Goal: Task Accomplishment & Management: Manage account settings

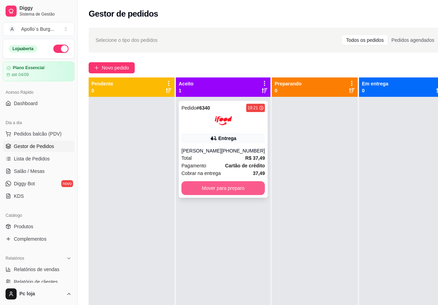
click at [228, 188] on button "Mover para preparo" at bounding box center [222, 188] width 83 height 14
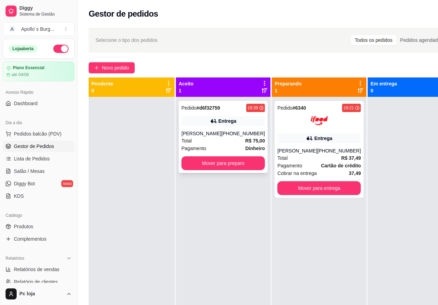
click at [225, 145] on div "Total R$ 75,00" at bounding box center [222, 141] width 83 height 8
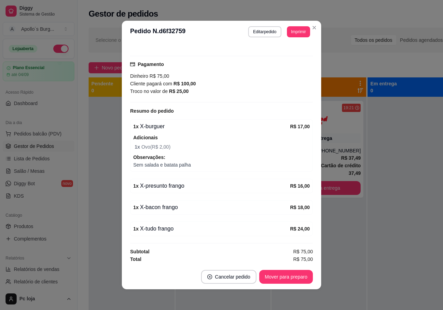
scroll to position [170, 0]
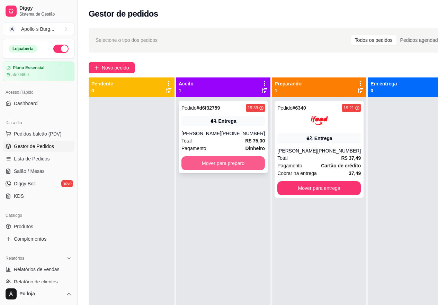
click at [233, 167] on button "Mover para preparo" at bounding box center [222, 163] width 83 height 14
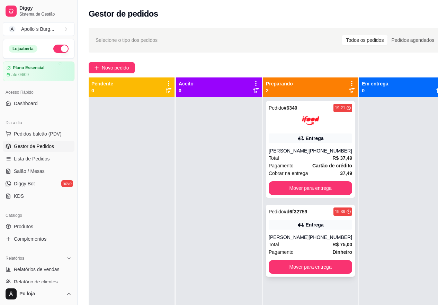
click at [312, 230] on div "Pedido # d6f32759 19:39 Entrega [PERSON_NAME] [PHONE_NUMBER] Total R$ 75,00 Pag…" at bounding box center [310, 241] width 89 height 72
click at [336, 134] on div "Entrega" at bounding box center [309, 139] width 83 height 10
click at [122, 66] on span "Novo pedido" at bounding box center [115, 68] width 27 height 8
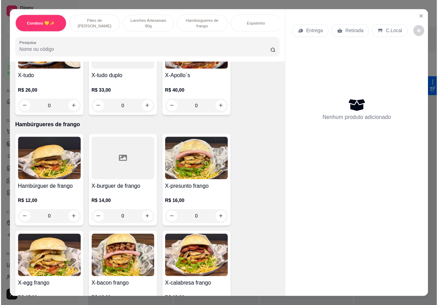
scroll to position [623, 0]
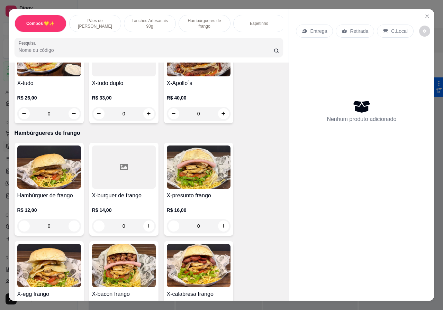
click at [147, 107] on div "0" at bounding box center [124, 114] width 64 height 14
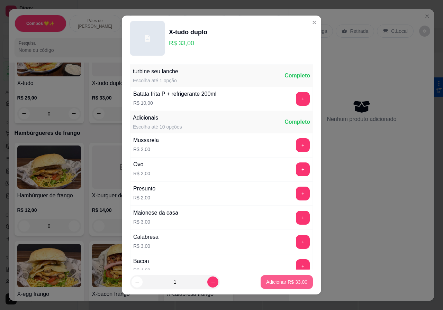
click at [283, 284] on p "Adicionar R$ 33,00" at bounding box center [286, 282] width 41 height 7
type input "1"
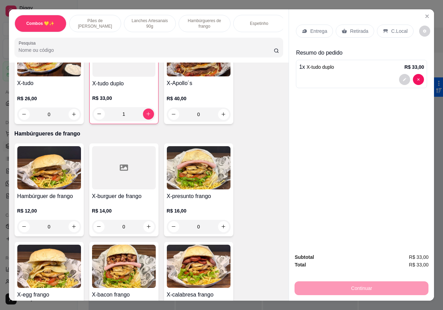
click at [324, 29] on p "Entrega" at bounding box center [318, 31] width 17 height 7
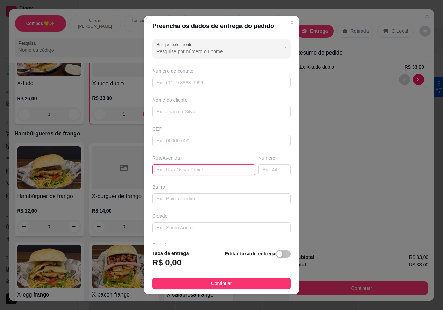
click at [182, 170] on input "text" at bounding box center [203, 169] width 103 height 11
paste input "[STREET_ADDRESS][PERSON_NAME]"
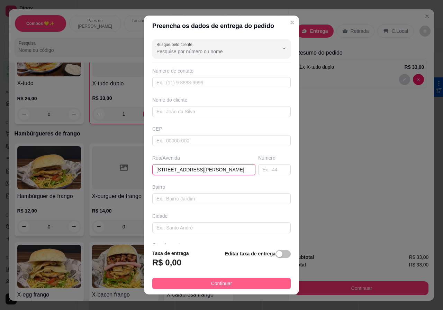
type input "[STREET_ADDRESS][PERSON_NAME]"
click at [266, 278] on button "Continuar" at bounding box center [221, 283] width 138 height 11
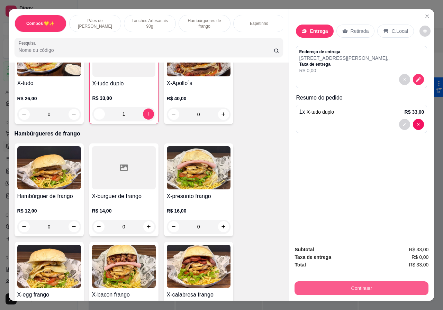
click at [358, 288] on button "Continuar" at bounding box center [361, 289] width 134 height 14
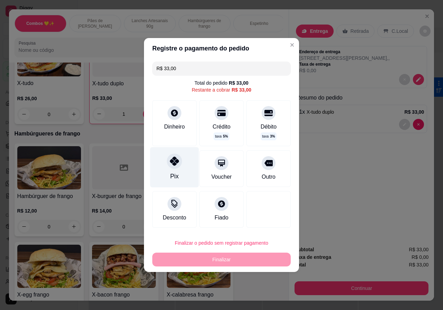
click at [179, 174] on div "Pix" at bounding box center [174, 167] width 49 height 40
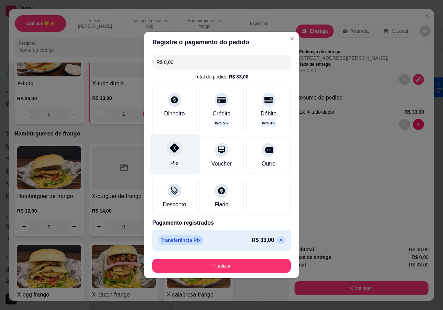
type input "R$ 0,00"
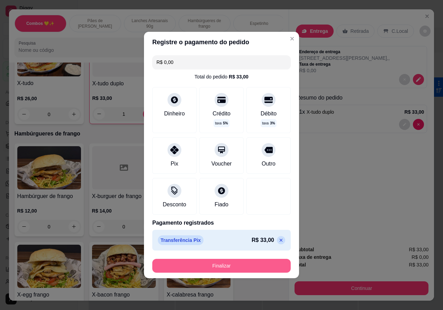
click at [243, 263] on button "Finalizar" at bounding box center [221, 266] width 138 height 14
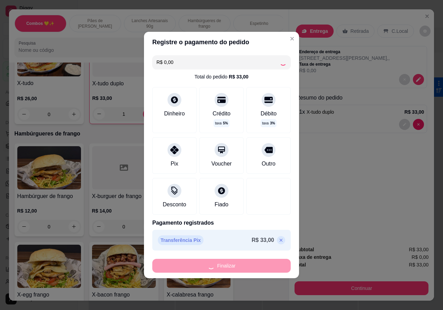
type input "0"
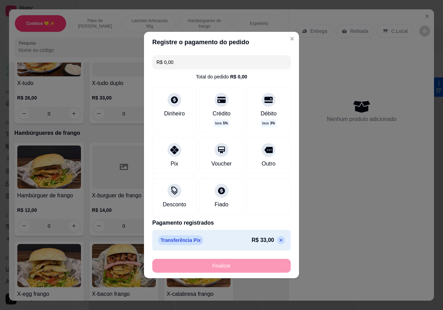
type input "-R$ 33,00"
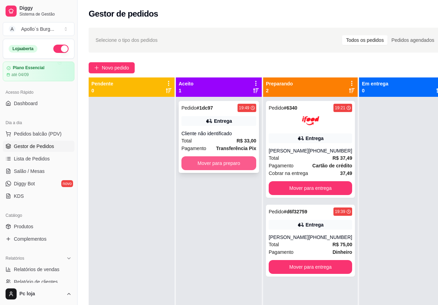
click at [244, 163] on button "Mover para preparo" at bounding box center [218, 163] width 75 height 14
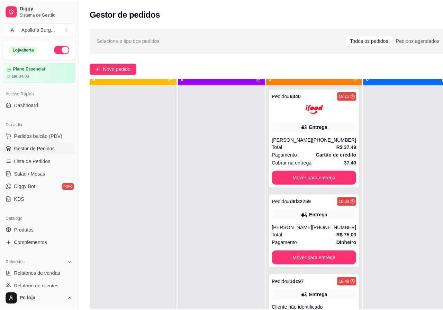
scroll to position [19, 0]
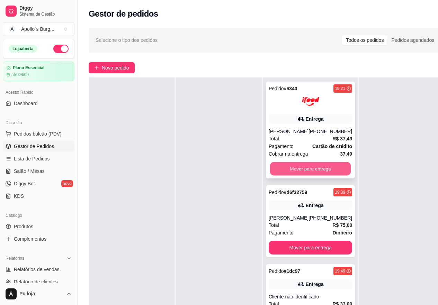
click at [317, 169] on button "Mover para entrega" at bounding box center [310, 168] width 81 height 13
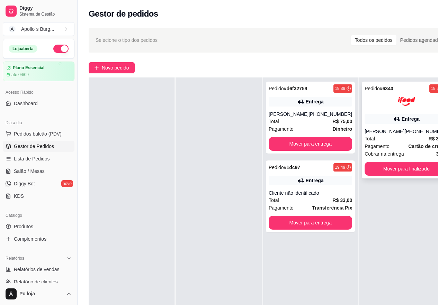
click at [400, 122] on div "Entrega" at bounding box center [405, 119] width 83 height 10
click at [307, 118] on div "[PERSON_NAME]" at bounding box center [288, 114] width 40 height 7
click at [293, 104] on div "Entrega" at bounding box center [309, 102] width 83 height 10
click at [289, 118] on div "[PERSON_NAME]" at bounding box center [288, 114] width 40 height 7
click at [323, 118] on div "[PHONE_NUMBER]" at bounding box center [330, 114] width 44 height 7
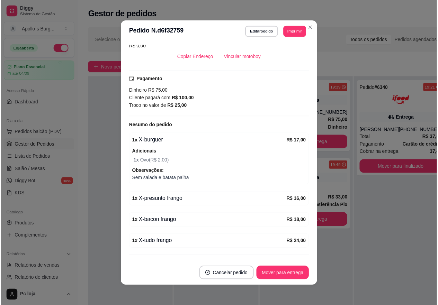
scroll to position [170, 0]
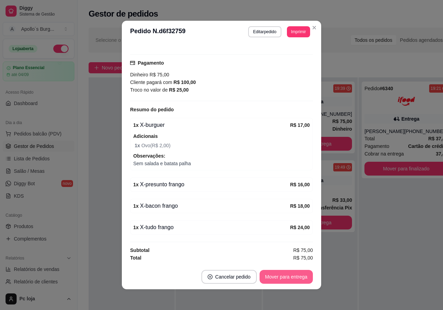
click at [287, 276] on button "Mover para entrega" at bounding box center [285, 277] width 53 height 14
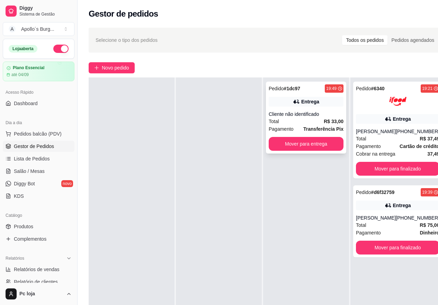
click at [328, 123] on strong "R$ 33,00" at bounding box center [334, 122] width 20 height 6
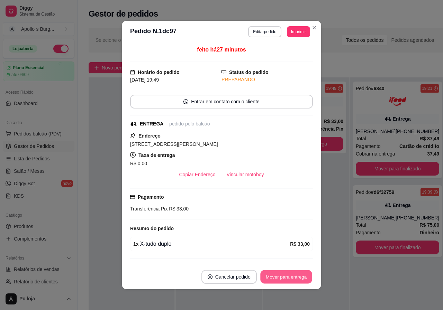
click at [282, 274] on button "Mover para entrega" at bounding box center [286, 277] width 52 height 13
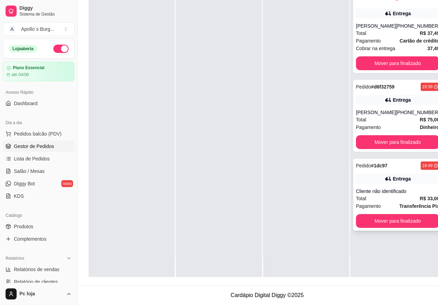
click at [379, 201] on div "Total R$ 33,00" at bounding box center [397, 199] width 83 height 8
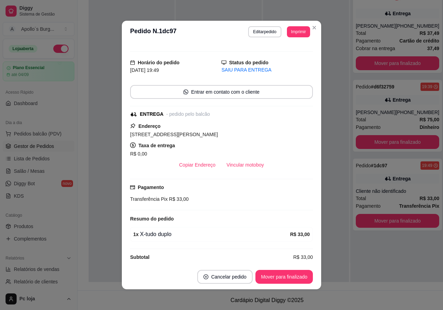
scroll to position [17, 0]
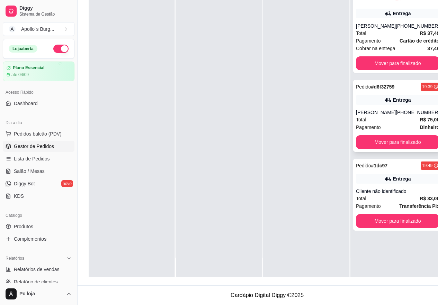
click at [397, 116] on div "[PHONE_NUMBER]" at bounding box center [417, 112] width 44 height 7
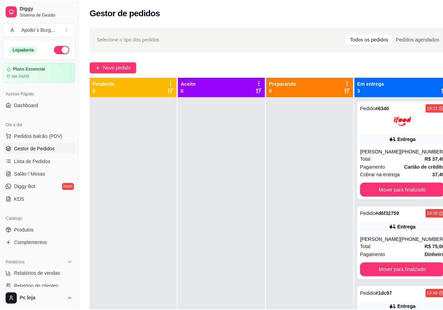
scroll to position [0, 0]
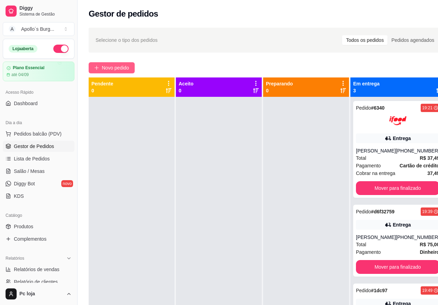
click at [105, 69] on span "Novo pedido" at bounding box center [115, 68] width 27 height 8
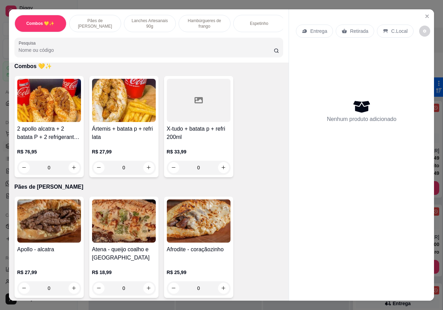
scroll to position [69, 0]
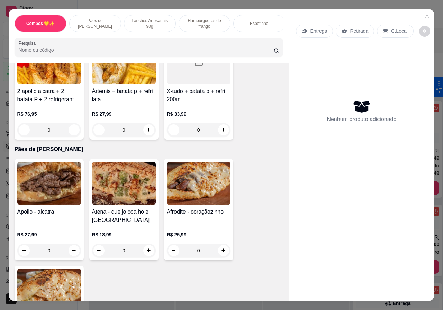
click at [73, 248] on div "0" at bounding box center [49, 251] width 64 height 14
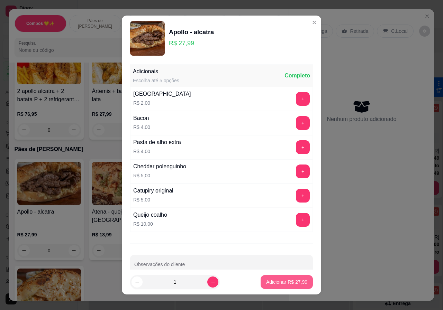
click at [286, 281] on p "Adicionar R$ 27,99" at bounding box center [286, 282] width 41 height 7
type input "1"
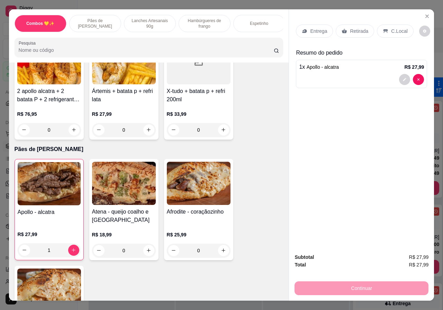
click at [315, 29] on p "Entrega" at bounding box center [318, 31] width 17 height 7
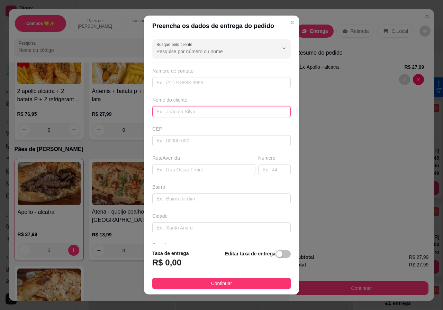
click at [197, 109] on input "text" at bounding box center [221, 111] width 138 height 11
type input "thaise"
click at [199, 85] on input "text" at bounding box center [221, 82] width 138 height 11
click at [264, 82] on input "text" at bounding box center [221, 82] width 138 height 11
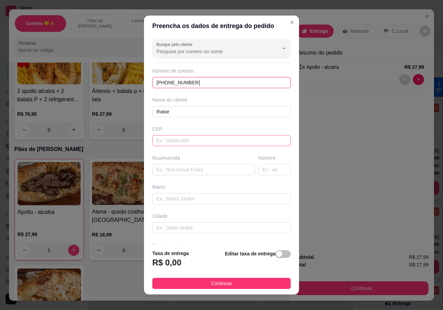
type input "[PHONE_NUMBER]"
click at [202, 142] on input "text" at bounding box center [221, 140] width 138 height 11
type input "36048001"
type input "[GEOGRAPHIC_DATA]"
type input "Grama"
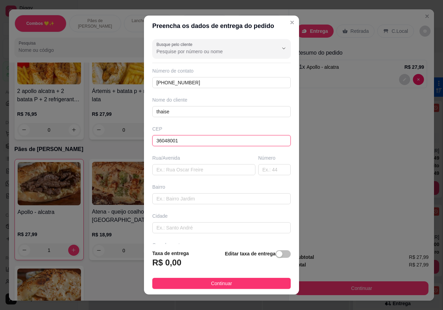
type input "Juiz de Fora"
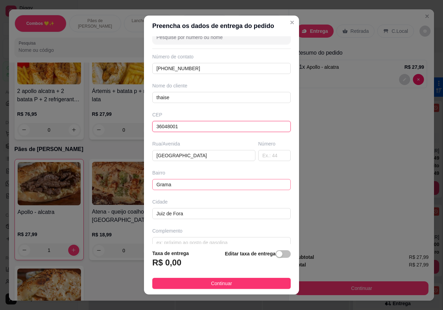
scroll to position [25, 0]
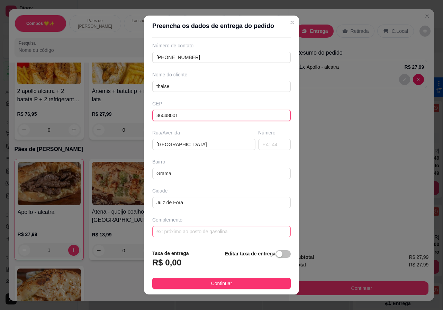
type input "36048001"
click at [210, 230] on input "text" at bounding box center [221, 231] width 138 height 11
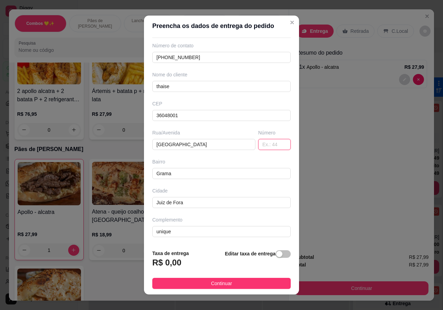
click at [266, 146] on input "text" at bounding box center [274, 144] width 33 height 11
click at [235, 233] on input "unique" at bounding box center [221, 231] width 138 height 11
type input "u"
click at [258, 146] on input "text" at bounding box center [274, 144] width 33 height 11
click at [258, 143] on input "text" at bounding box center [274, 144] width 33 height 11
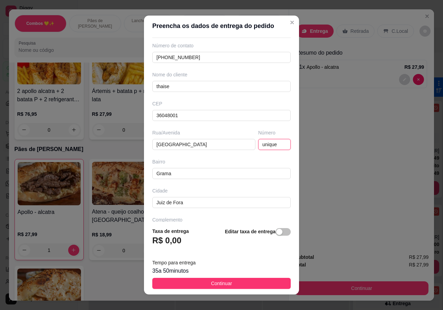
scroll to position [47, 0]
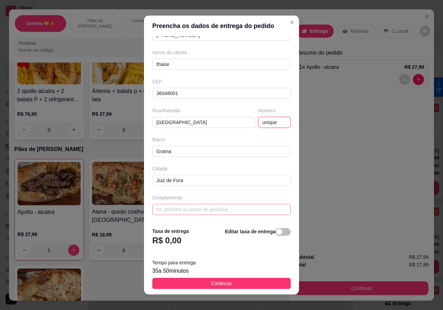
type input "unique"
click at [186, 207] on input "text" at bounding box center [221, 209] width 138 height 11
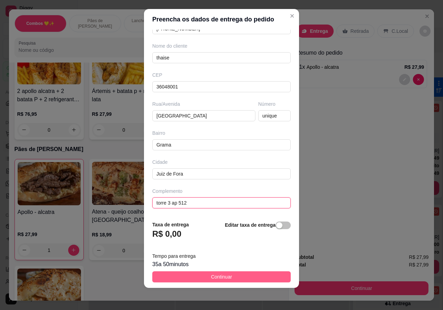
type input "torre 3 ap 512"
click at [211, 274] on span "Continuar" at bounding box center [221, 277] width 21 height 8
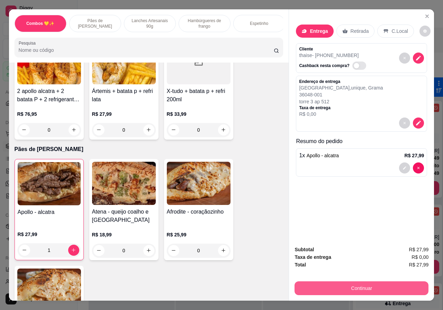
click at [318, 285] on button "Continuar" at bounding box center [361, 289] width 134 height 14
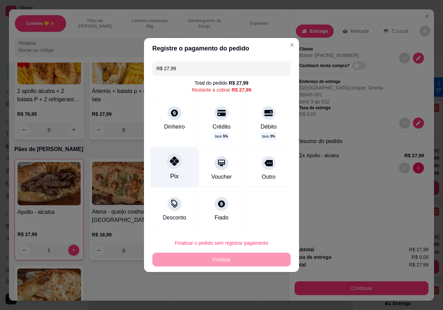
click at [180, 170] on div "Pix" at bounding box center [174, 167] width 49 height 40
type input "R$ 0,00"
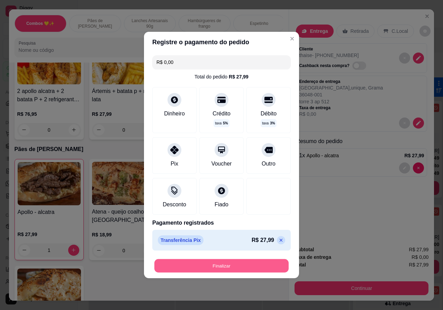
click at [247, 265] on button "Finalizar" at bounding box center [221, 265] width 134 height 13
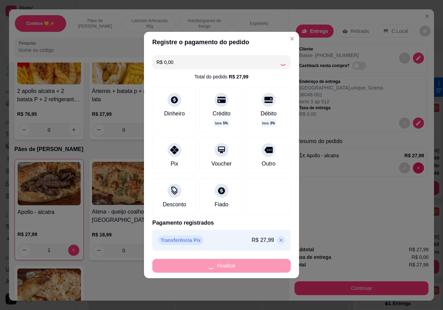
type input "0"
type input "-R$ 27,99"
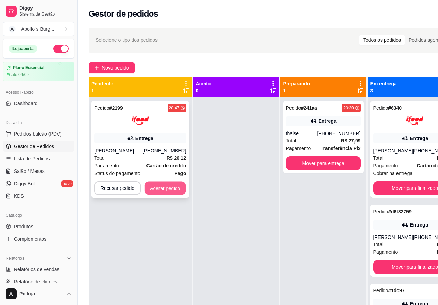
click at [165, 187] on button "Aceitar pedido" at bounding box center [165, 188] width 41 height 13
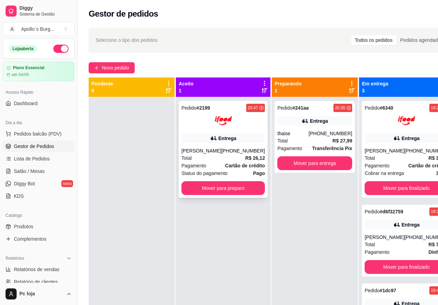
click at [211, 154] on div "[PERSON_NAME]" at bounding box center [201, 150] width 40 height 7
click at [208, 194] on button "Mover para preparo" at bounding box center [223, 188] width 81 height 13
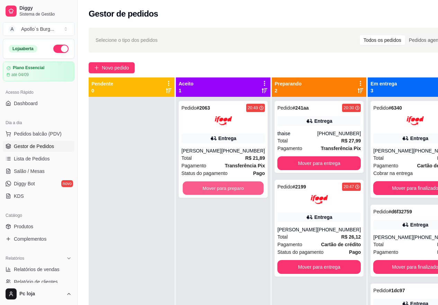
click at [208, 194] on button "Mover para preparo" at bounding box center [223, 188] width 81 height 13
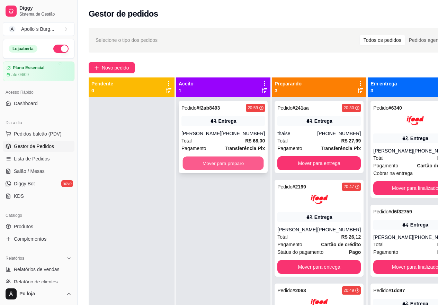
click at [202, 164] on button "Mover para preparo" at bounding box center [223, 163] width 81 height 13
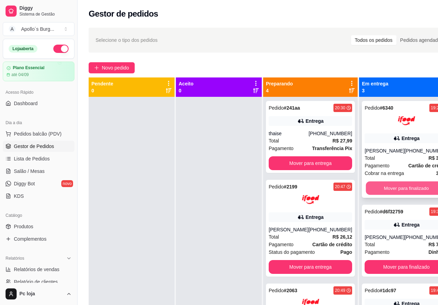
click at [403, 186] on button "Mover para finalizado" at bounding box center [406, 188] width 81 height 13
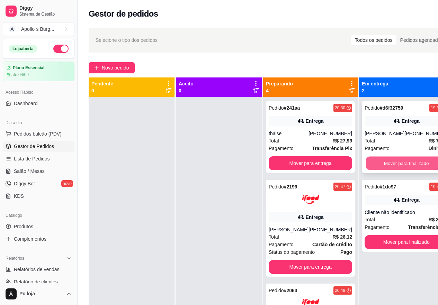
click at [401, 168] on button "Mover para finalizado" at bounding box center [406, 163] width 81 height 13
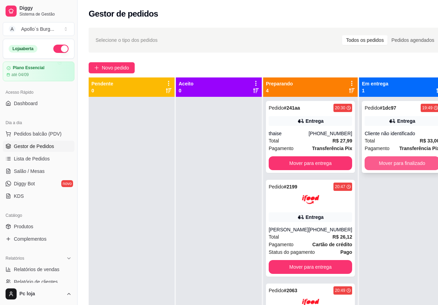
click at [407, 164] on button "Mover para finalizado" at bounding box center [401, 163] width 75 height 14
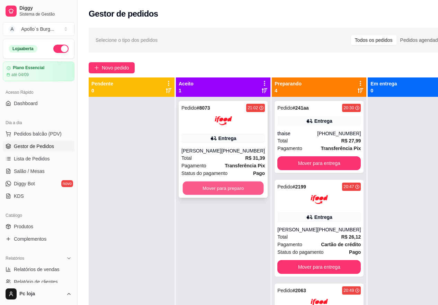
click at [224, 191] on button "Mover para preparo" at bounding box center [223, 188] width 81 height 13
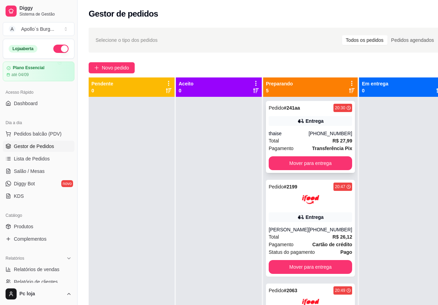
click at [305, 131] on div "thaise" at bounding box center [288, 133] width 40 height 7
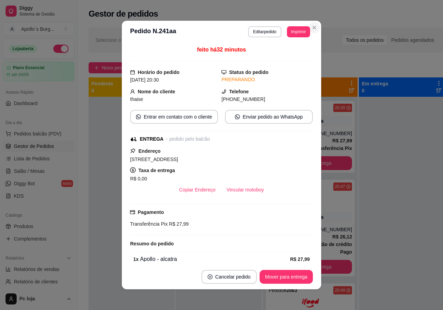
click at [312, 27] on div "Selecione o tipo dos pedidos Todos os pedidos Pedidos agendados Novo pedido Pen…" at bounding box center [267, 210] width 379 height 373
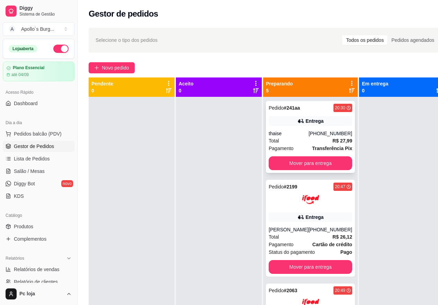
click at [314, 135] on div "[PHONE_NUMBER]" at bounding box center [330, 133] width 44 height 7
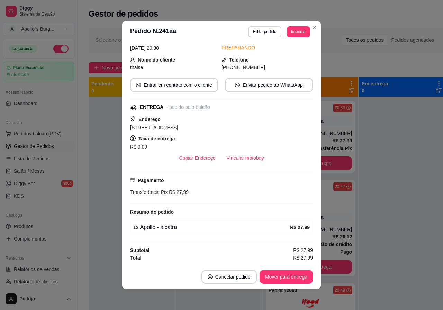
scroll to position [1, 0]
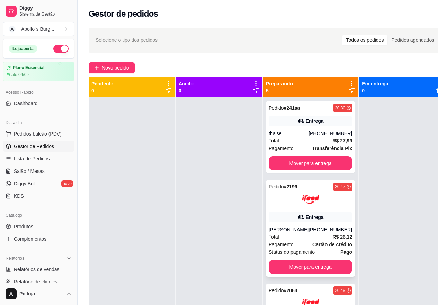
click at [294, 233] on div "[PERSON_NAME]" at bounding box center [288, 229] width 40 height 7
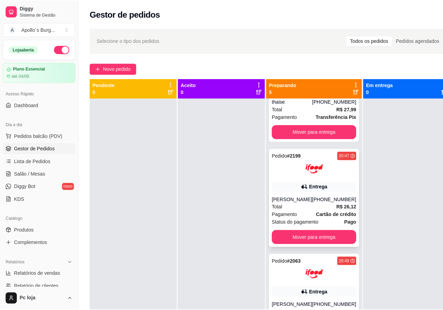
scroll to position [104, 0]
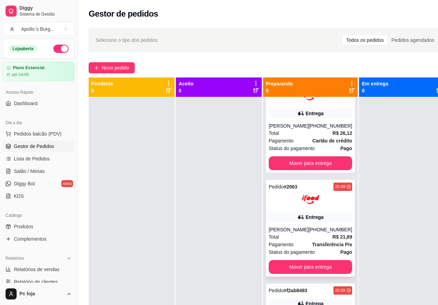
click at [297, 221] on icon at bounding box center [300, 217] width 7 height 7
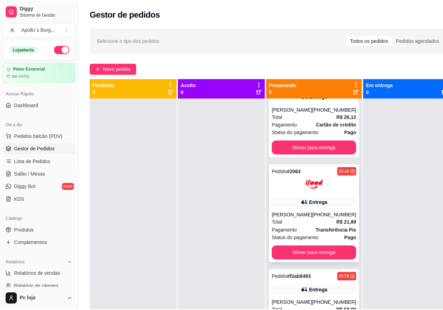
scroll to position [173, 0]
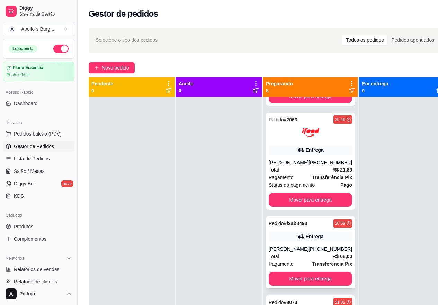
click at [310, 249] on div "Pedido # f2ab8493 20:59 Entrega [PERSON_NAME] [PHONE_NUMBER] Total R$ 68,00 Pag…" at bounding box center [310, 253] width 89 height 72
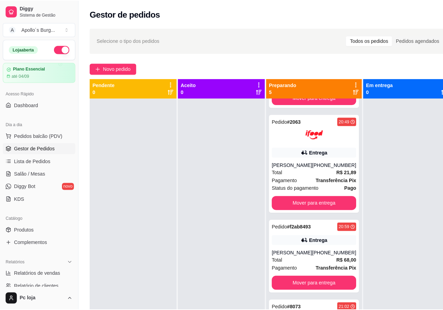
scroll to position [0, 0]
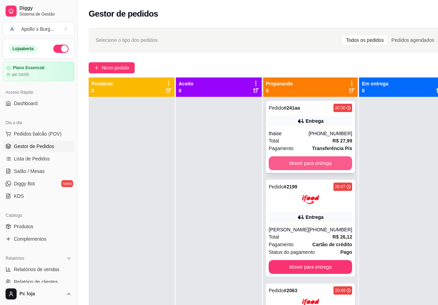
click at [318, 157] on button "Mover para entrega" at bounding box center [309, 163] width 83 height 14
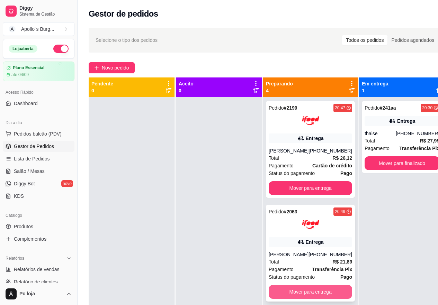
click at [300, 298] on button "Mover para entrega" at bounding box center [309, 292] width 83 height 14
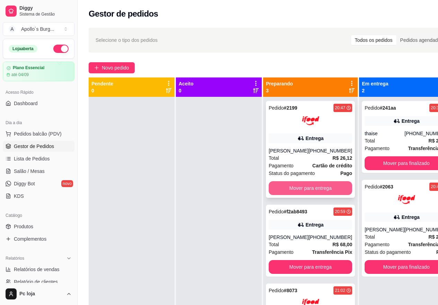
click at [302, 194] on button "Mover para entrega" at bounding box center [309, 188] width 83 height 14
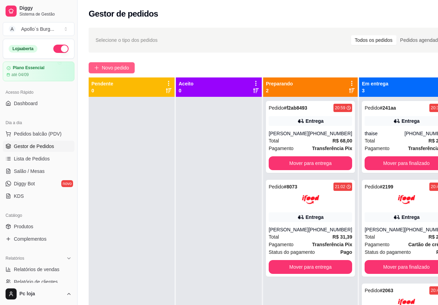
click at [113, 66] on span "Novo pedido" at bounding box center [115, 68] width 27 height 8
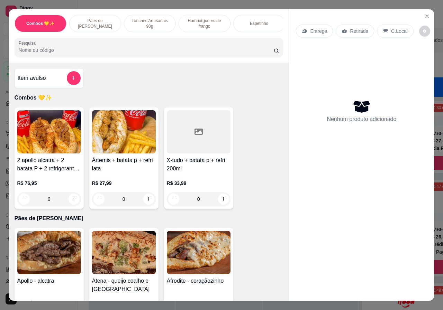
scroll to position [0, 111]
click at [245, 21] on div "Bebidas" at bounding box center [257, 23] width 52 height 17
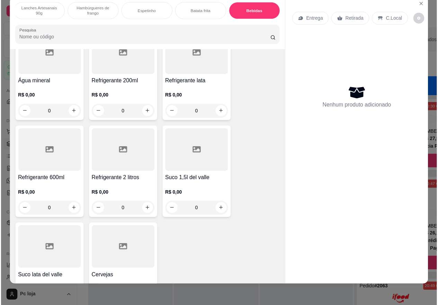
scroll to position [1293, 0]
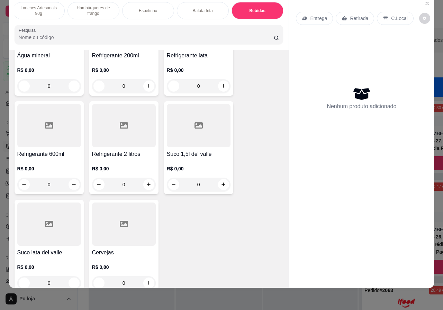
click at [145, 178] on div "0" at bounding box center [124, 185] width 64 height 14
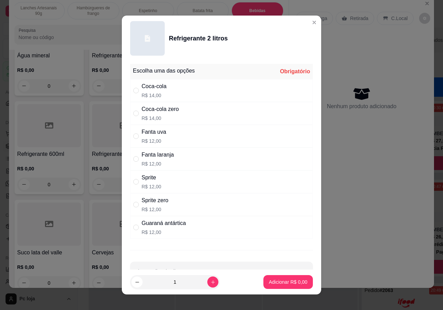
click at [166, 85] on div "Coca-cola R$ 14,00" at bounding box center [221, 90] width 183 height 23
radio input "true"
click at [290, 284] on p "Adicionar R$ 14,00" at bounding box center [287, 282] width 40 height 7
type input "1"
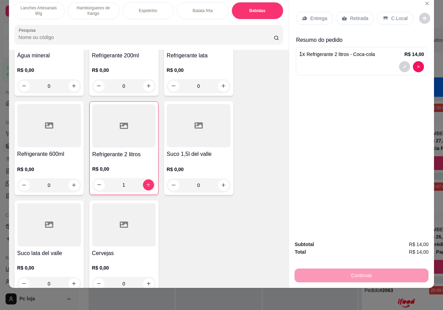
click at [356, 15] on p "Retirada" at bounding box center [359, 18] width 18 height 7
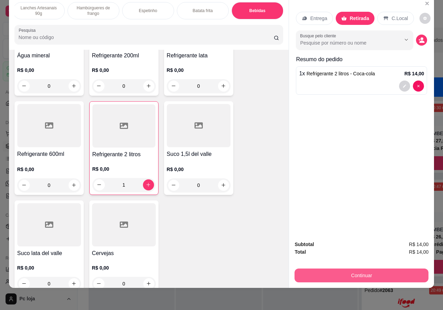
click at [364, 274] on button "Continuar" at bounding box center [361, 276] width 134 height 14
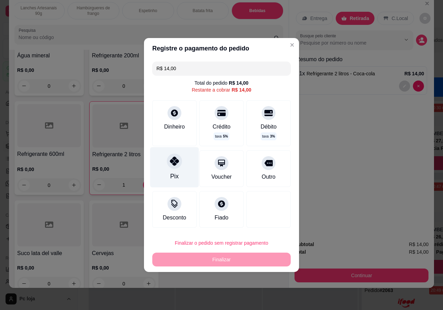
click at [173, 154] on div "Pix" at bounding box center [174, 167] width 49 height 40
type input "R$ 0,00"
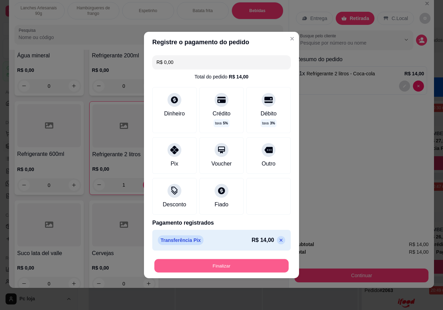
click at [254, 269] on button "Finalizar" at bounding box center [221, 265] width 134 height 13
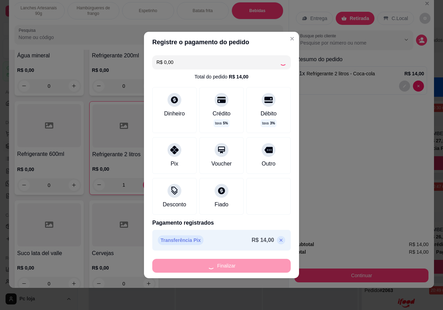
type input "0"
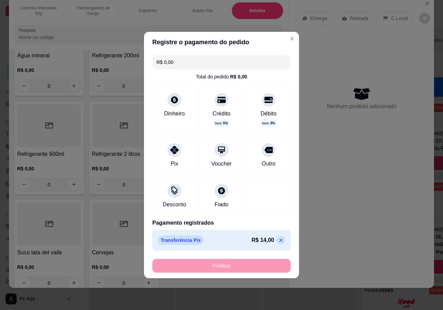
type input "-R$ 14,00"
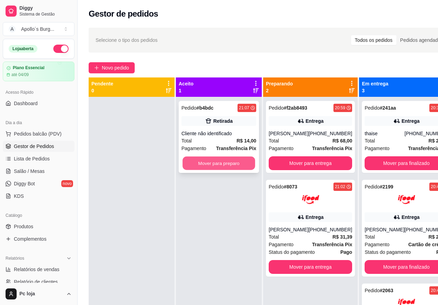
click at [239, 164] on button "Mover para preparo" at bounding box center [218, 163] width 73 height 13
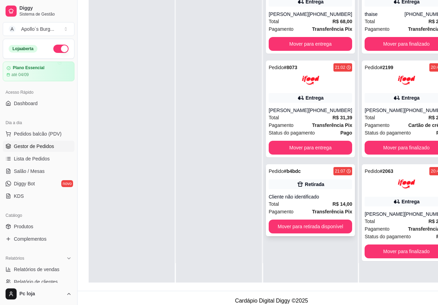
scroll to position [111, 0]
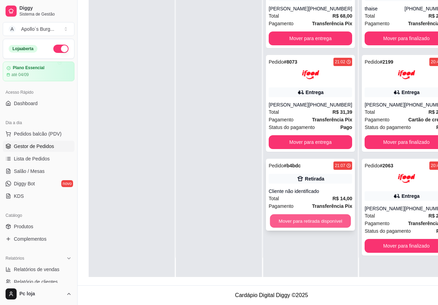
click at [310, 216] on button "Mover para retirada disponível" at bounding box center [310, 221] width 81 height 13
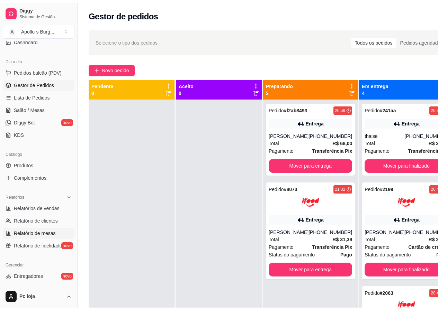
scroll to position [104, 0]
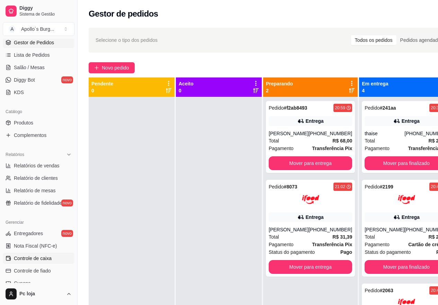
click at [39, 257] on span "Controle de caixa" at bounding box center [33, 258] width 38 height 7
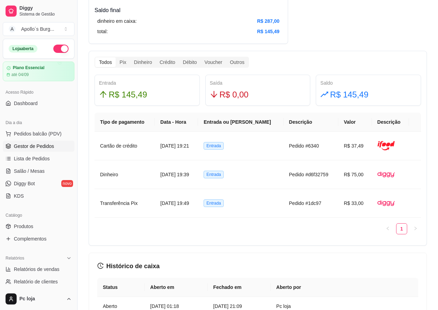
click at [33, 144] on span "Gestor de Pedidos" at bounding box center [34, 146] width 40 height 7
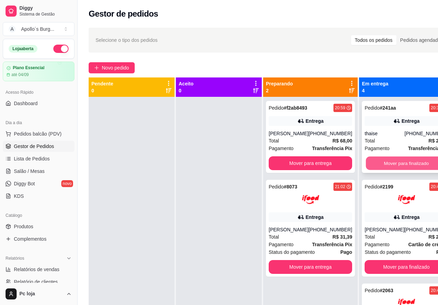
click at [387, 166] on button "Mover para finalizado" at bounding box center [406, 163] width 81 height 13
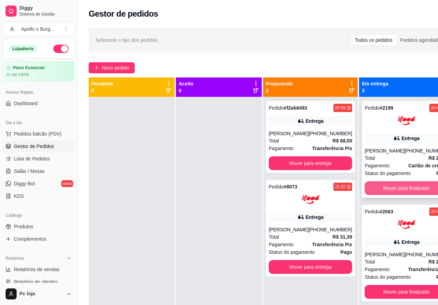
click at [402, 192] on button "Mover para finalizado" at bounding box center [405, 188] width 83 height 14
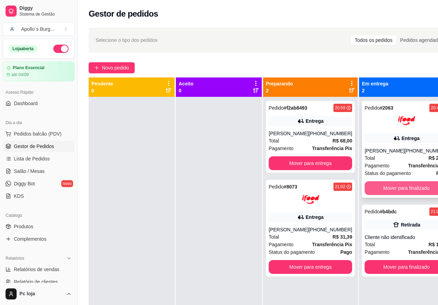
click at [401, 186] on button "Mover para finalizado" at bounding box center [405, 188] width 83 height 14
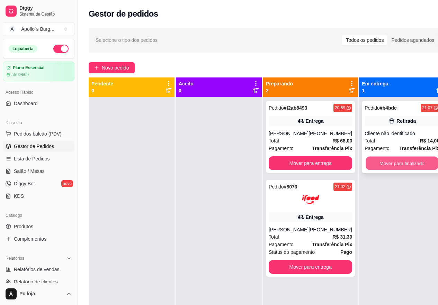
click at [398, 164] on button "Mover para finalizado" at bounding box center [401, 163] width 73 height 13
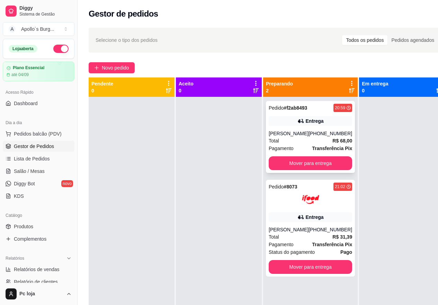
click at [312, 121] on div "Entrega" at bounding box center [315, 121] width 18 height 7
click at [308, 144] on div "Total R$ 68,00" at bounding box center [309, 141] width 83 height 8
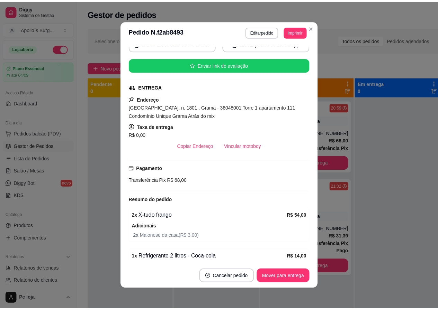
scroll to position [102, 0]
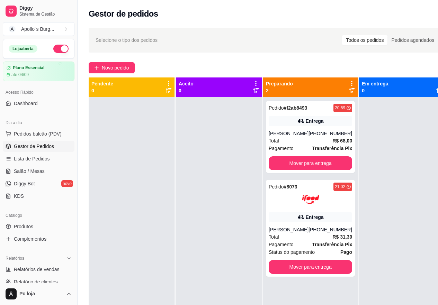
click at [76, 18] on button "Toggle Sidebar" at bounding box center [77, 152] width 6 height 305
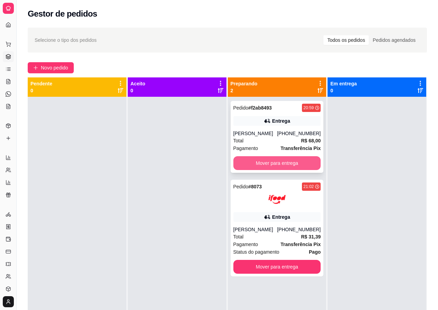
click at [279, 166] on button "Mover para entrega" at bounding box center [277, 163] width 88 height 14
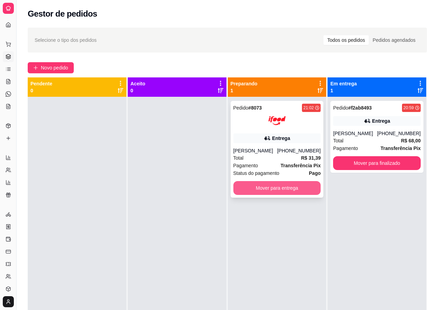
click at [273, 186] on button "Mover para entrega" at bounding box center [277, 188] width 88 height 14
